Goal: Find specific page/section

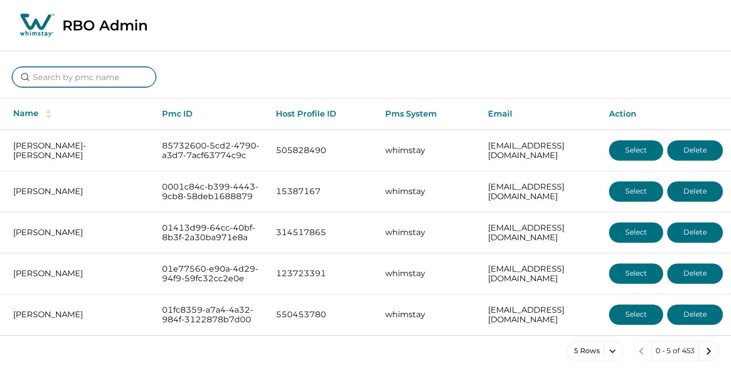
click at [63, 80] on input at bounding box center [84, 77] width 144 height 20
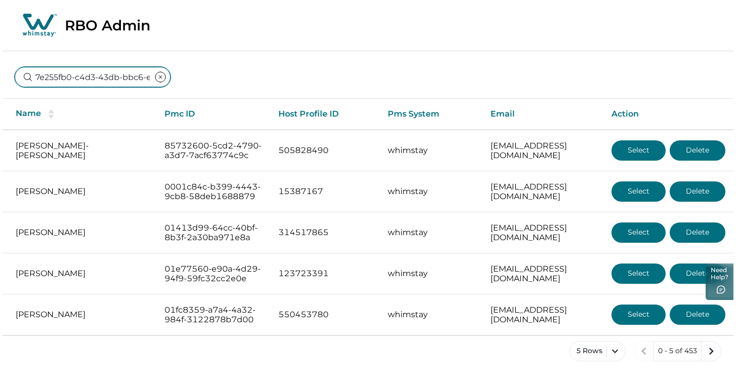
scroll to position [0, 76]
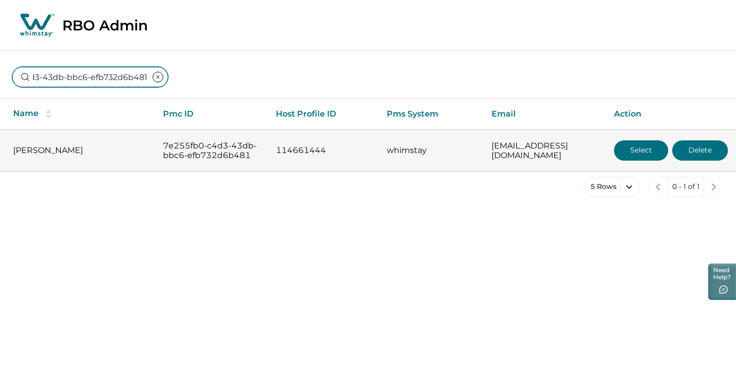
type input "7e255fb0-c4d3-43db-bbc6-efb732d6b481"
click at [629, 160] on button "Select" at bounding box center [641, 150] width 54 height 20
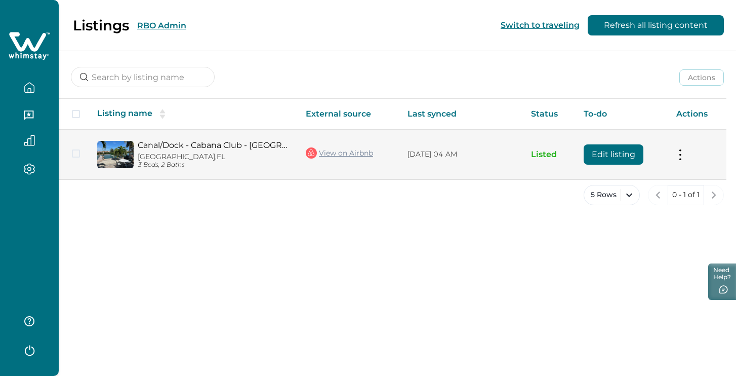
click at [173, 162] on p "3 Beds, 2 Baths" at bounding box center [214, 165] width 152 height 8
click at [185, 151] on div "Canal/Dock - Cabana Club - [GEOGRAPHIC_DATA] - [GEOGRAPHIC_DATA], [GEOGRAPHIC_D…" at bounding box center [212, 154] width 156 height 28
click at [194, 144] on link "Canal/Dock - Cabana Club - [GEOGRAPHIC_DATA] - Remodeled" at bounding box center [214, 145] width 152 height 10
